Goal: Information Seeking & Learning: Learn about a topic

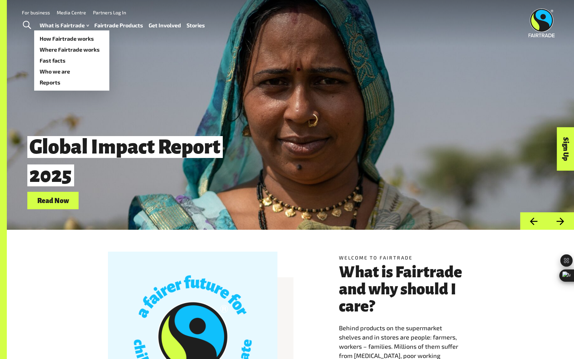
click at [60, 30] on ul "How Fairtrade works Where Fairtrade works Fast facts Who we are Reports" at bounding box center [71, 60] width 75 height 60
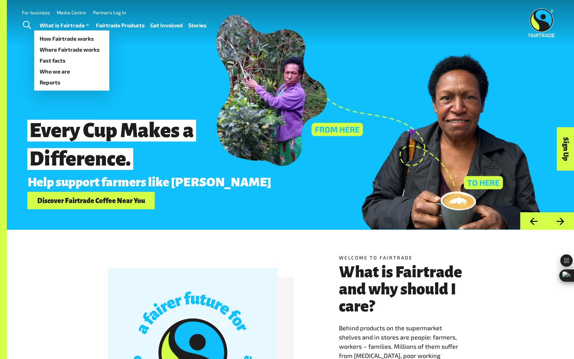
click at [80, 29] on link "What is Fairtrade" at bounding box center [65, 25] width 51 height 10
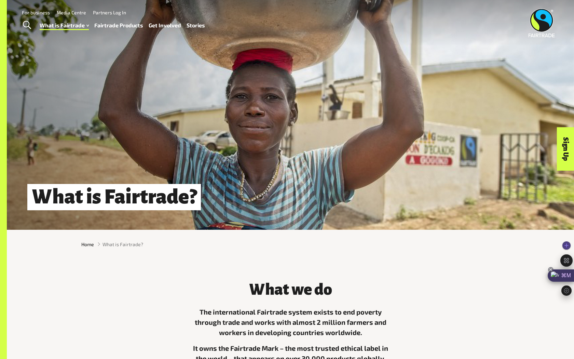
click at [574, 281] on div "⌘M" at bounding box center [561, 275] width 26 height 12
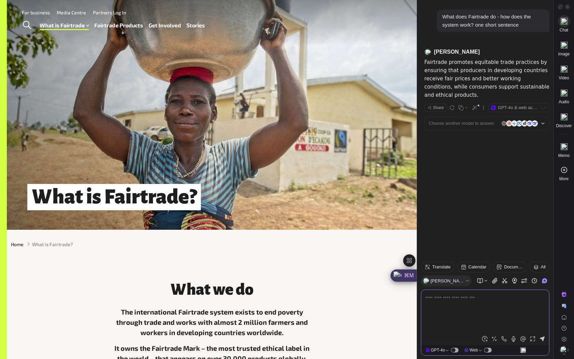
type textarea "**********"
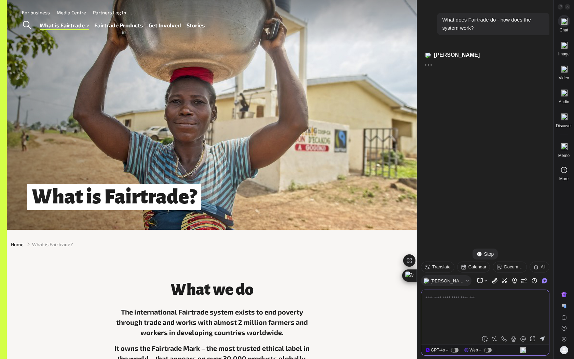
scroll to position [110, 0]
click at [414, 272] on div "⌘M" at bounding box center [403, 275] width 26 height 12
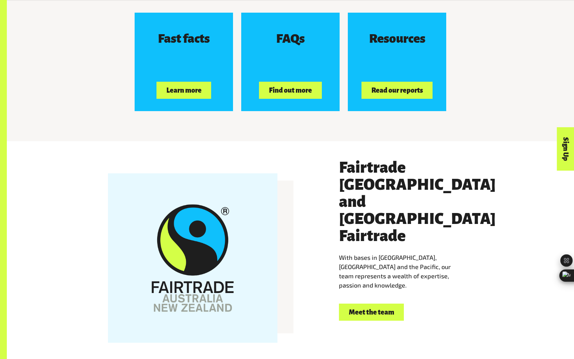
scroll to position [1252, 0]
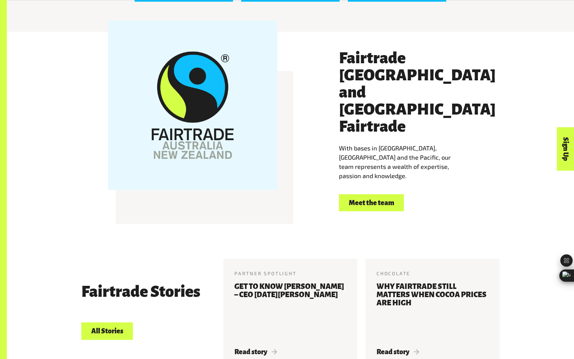
click at [352, 194] on link "Meet the team" at bounding box center [371, 202] width 65 height 17
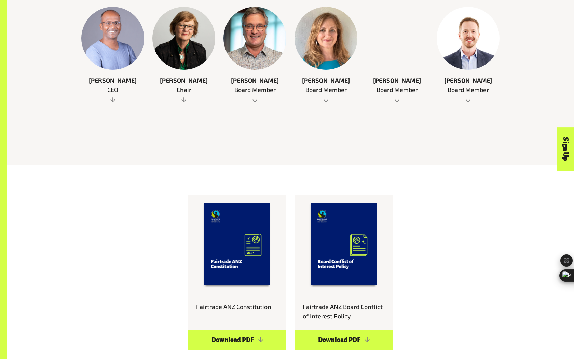
scroll to position [451, 0]
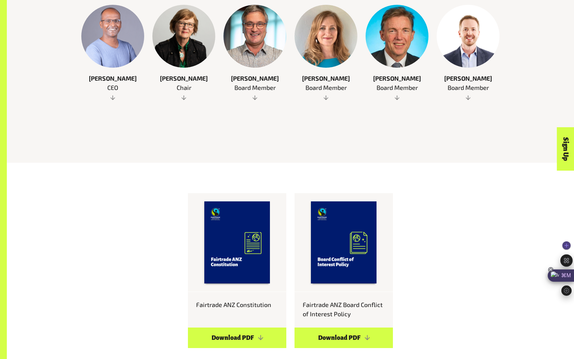
click at [570, 277] on div "⌘M" at bounding box center [561, 275] width 26 height 12
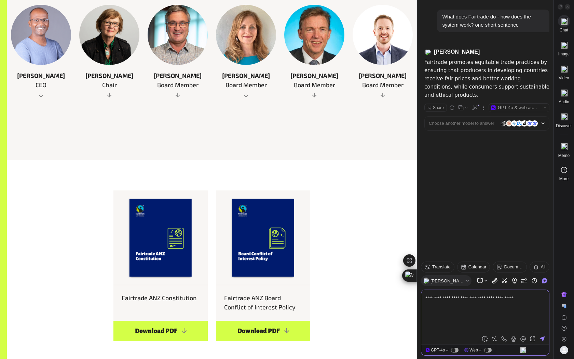
scroll to position [371, 0]
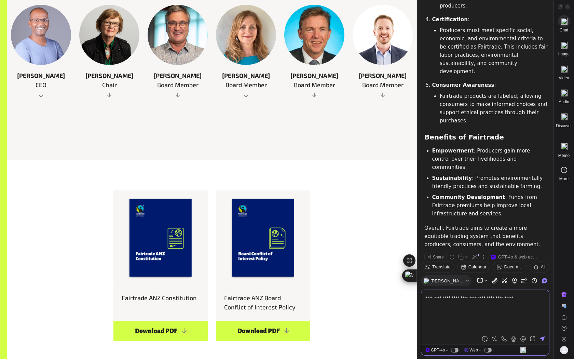
drag, startPoint x: 544, startPoint y: 299, endPoint x: 408, endPoint y: 300, distance: 135.6
type textarea "**********"
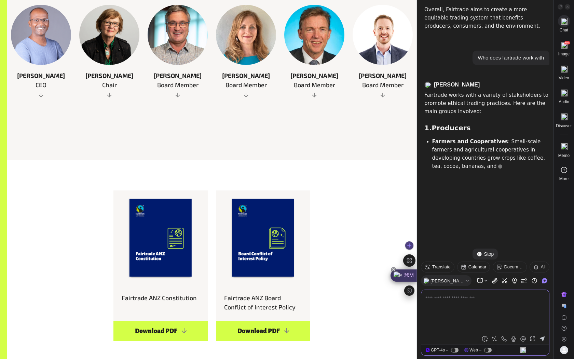
scroll to position [865, 0]
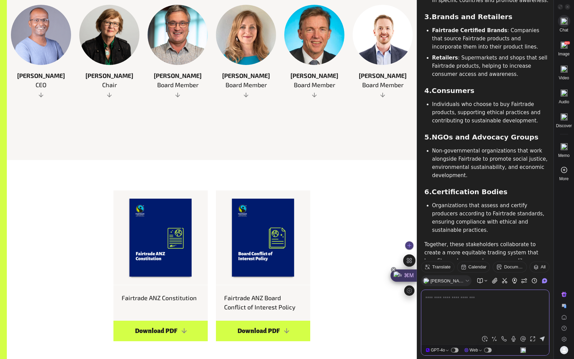
click at [407, 276] on div "⌘M" at bounding box center [403, 275] width 26 height 12
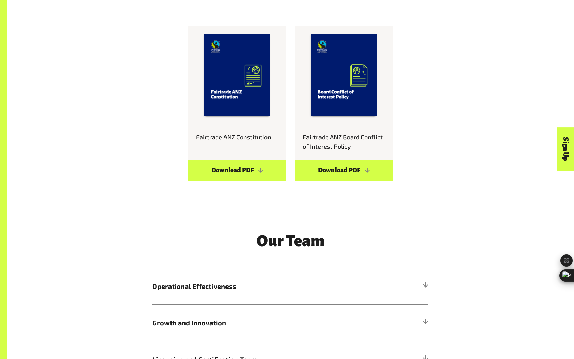
scroll to position [971, 0]
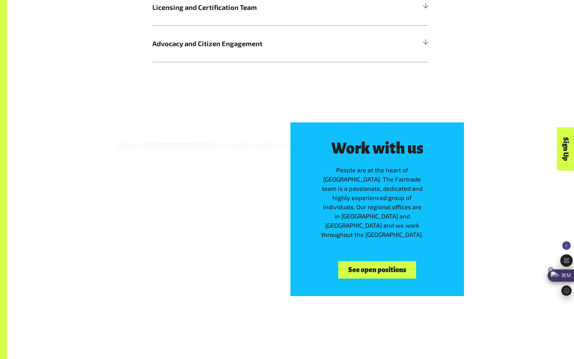
click at [560, 269] on div "⌘M" at bounding box center [561, 275] width 26 height 12
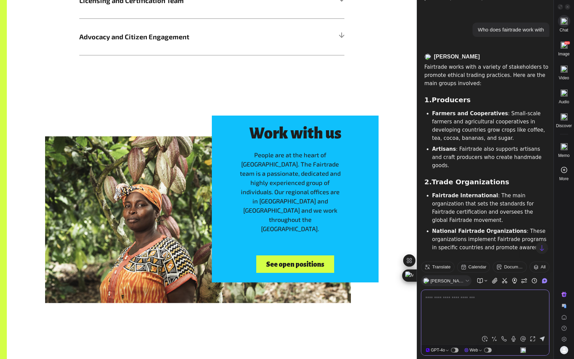
scroll to position [554, 0]
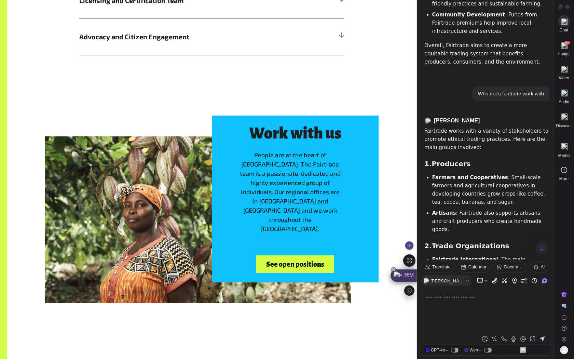
click at [404, 272] on div "⌘M" at bounding box center [403, 275] width 26 height 12
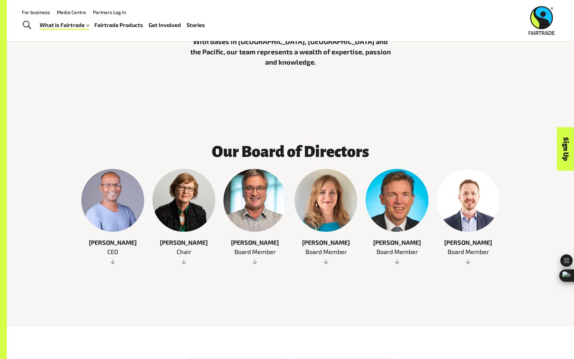
scroll to position [202, 0]
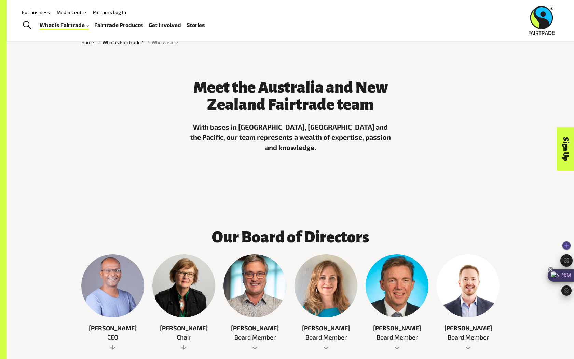
click at [564, 271] on div "⌘M" at bounding box center [561, 275] width 26 height 12
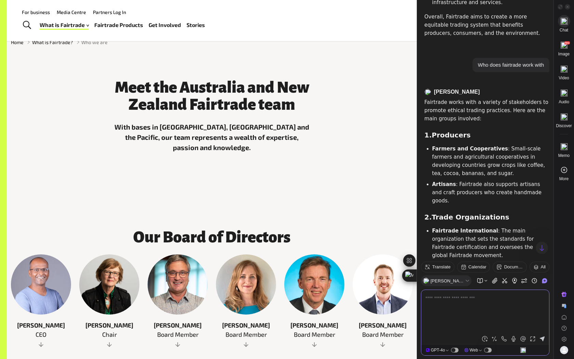
scroll to position [583, 0]
click at [409, 277] on div "⌘M" at bounding box center [403, 275] width 26 height 12
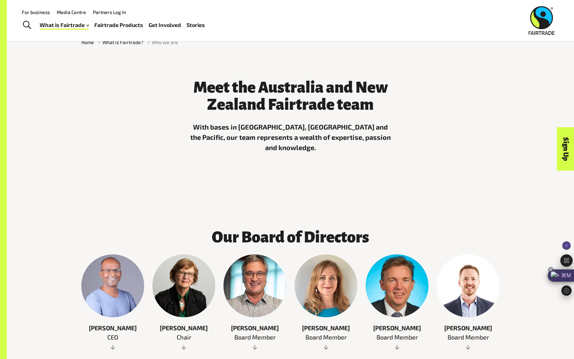
click at [573, 278] on div "⌘M" at bounding box center [561, 275] width 26 height 12
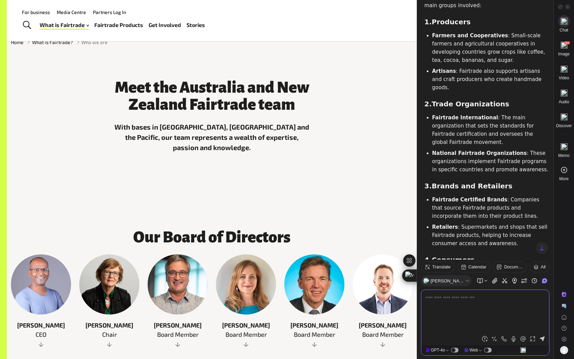
scroll to position [698, 0]
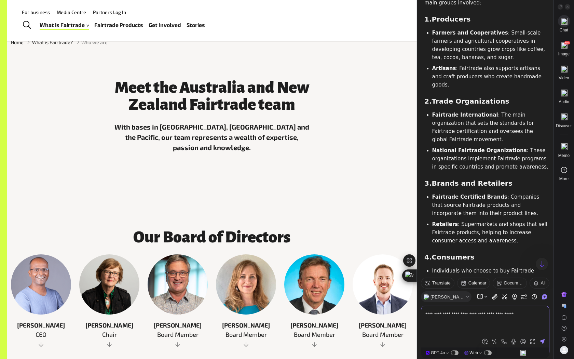
drag, startPoint x: 424, startPoint y: 297, endPoint x: 434, endPoint y: 311, distance: 17.0
click at [434, 311] on div "**********" at bounding box center [485, 321] width 128 height 30
drag, startPoint x: 426, startPoint y: 317, endPoint x: 540, endPoint y: 315, distance: 114.5
click at [536, 315] on textarea "**********" at bounding box center [484, 322] width 119 height 20
click at [463, 313] on textarea "***" at bounding box center [484, 322] width 119 height 20
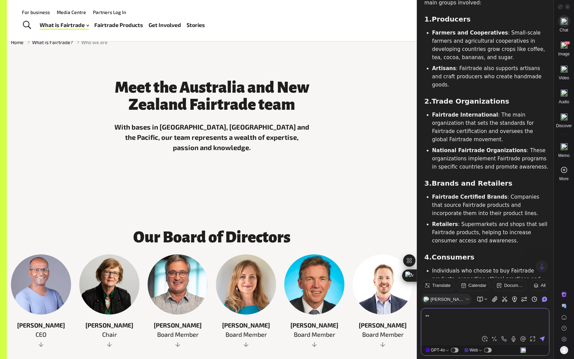
type textarea "*"
type textarea "**********"
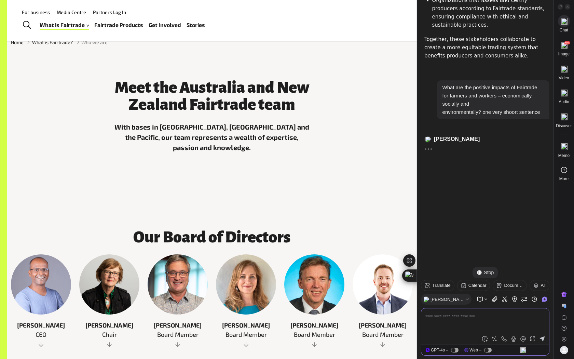
scroll to position [1083, 0]
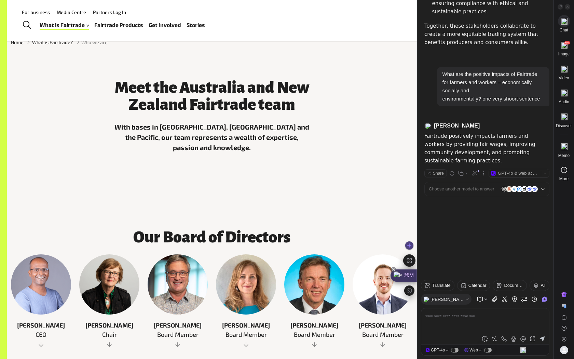
click at [411, 275] on div "⌘M" at bounding box center [403, 275] width 26 height 12
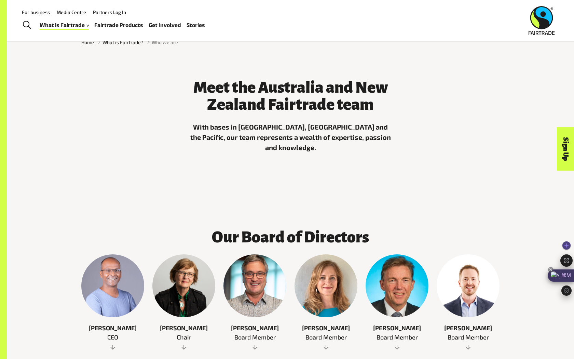
click at [570, 280] on div "⌘M" at bounding box center [561, 275] width 26 height 12
